Goal: Complete application form

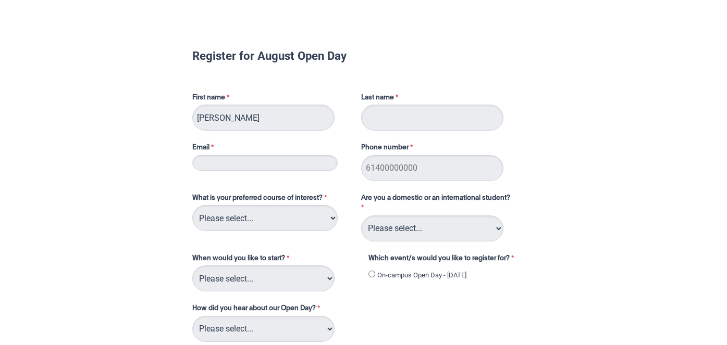
type input "[PERSON_NAME]"
click at [378, 121] on input "Last name" at bounding box center [432, 118] width 142 height 26
type input "[PERSON_NAME]"
click at [275, 161] on input "Email" at bounding box center [264, 163] width 145 height 16
type input "[EMAIL_ADDRESS][DOMAIN_NAME]"
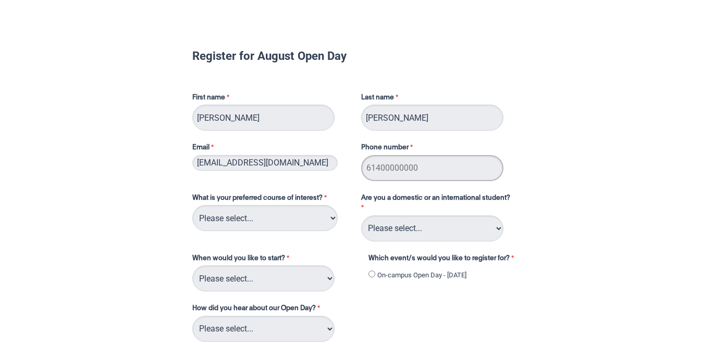
click at [402, 174] on input "Phone number" at bounding box center [432, 168] width 142 height 26
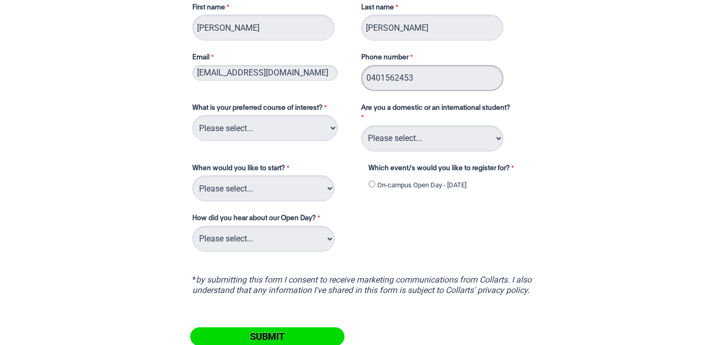
scroll to position [91, 0]
type input "0401562453"
click at [324, 125] on select "Please select... 2D Animation Acting Audio Engineering Circus Arts Comedy Digit…" at bounding box center [264, 127] width 145 height 26
select select "tfa_93"
click at [481, 136] on select "Please select... Domestic Student International Student" at bounding box center [432, 138] width 142 height 26
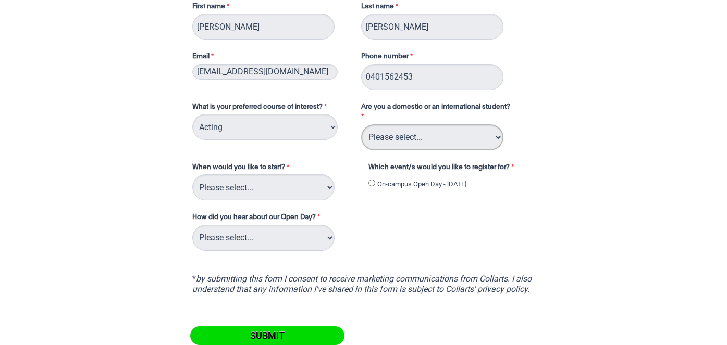
click at [467, 133] on select "Please select... Domestic Student International Student" at bounding box center [432, 138] width 142 height 26
select select "tfa_126"
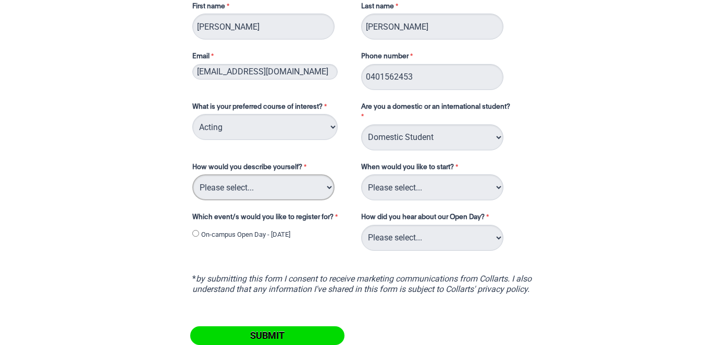
click at [302, 191] on select "Please select... I've completed Year 12 I'm looking for a career change I'm alr…" at bounding box center [263, 188] width 142 height 26
select select "tfa_70"
click at [381, 192] on select "Please select... Trimester 3 2025, starting [DATE] Trimester 1 2026, starting […" at bounding box center [432, 188] width 142 height 26
click at [399, 181] on select "Please select... Trimester 3 2025, starting [DATE] Trimester 1 2026, starting […" at bounding box center [432, 188] width 142 height 26
select select "tfa_234"
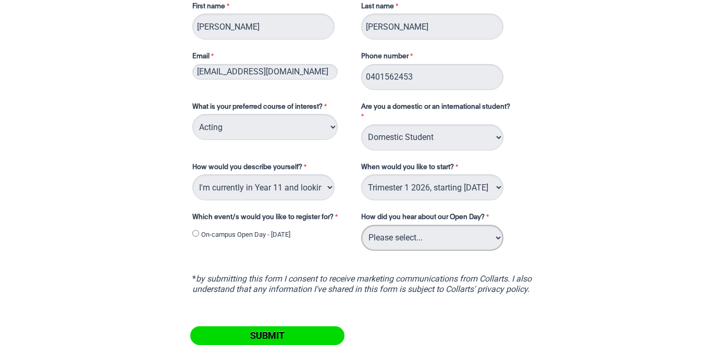
click at [399, 239] on select "Please select... Career Advisor Career Expo Collarts Newsletter/Email Collarts …" at bounding box center [432, 238] width 142 height 26
select select "tfa_148"
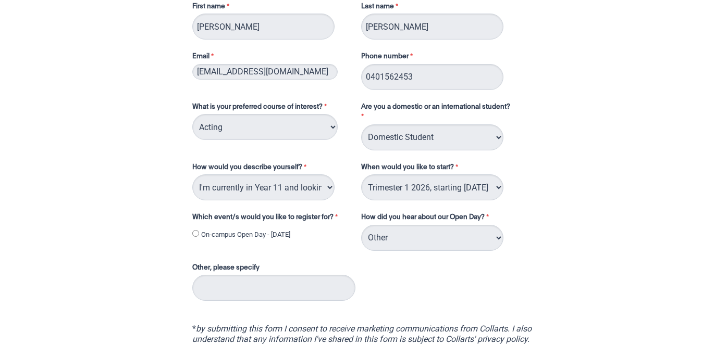
click at [196, 233] on input "On-campus Open Day - [DATE]" at bounding box center [195, 233] width 7 height 7
radio input "true"
click at [252, 293] on input "Other, please specify" at bounding box center [273, 288] width 163 height 26
click at [434, 244] on select "Please select... Career Advisor Career Expo Collarts Newsletter/Email Collarts …" at bounding box center [432, 238] width 142 height 26
select select "tfa_144"
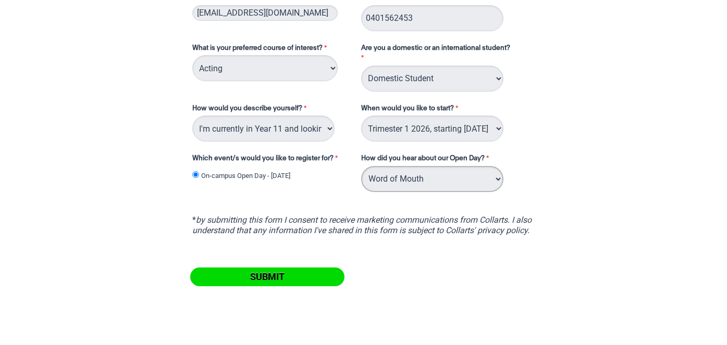
scroll to position [154, 0]
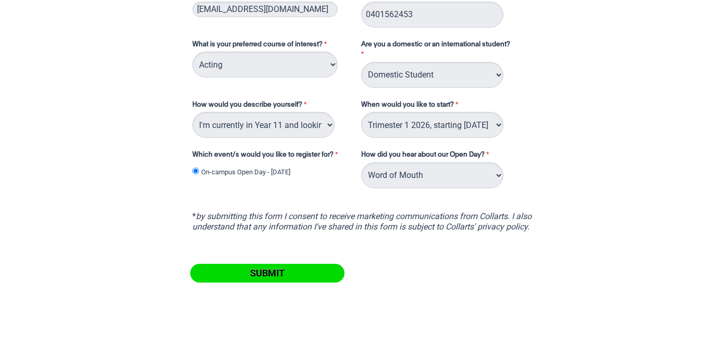
click at [313, 274] on input "Submit" at bounding box center [267, 273] width 154 height 19
